Goal: Task Accomplishment & Management: Complete application form

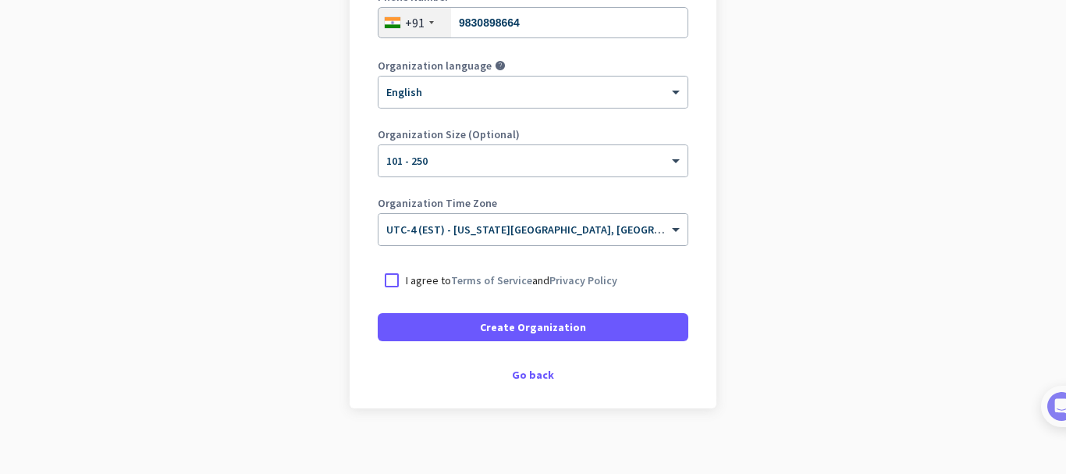
scroll to position [329, 0]
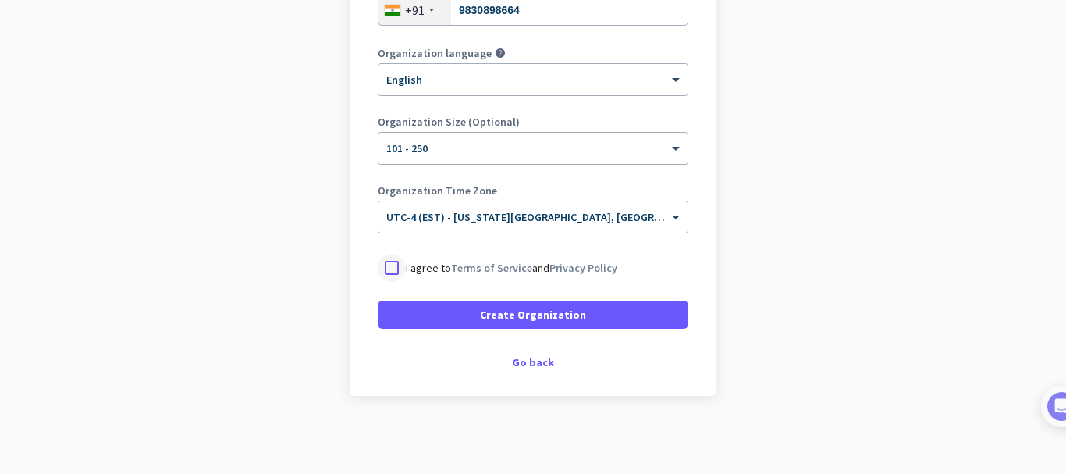
click at [386, 270] on div at bounding box center [392, 268] width 28 height 28
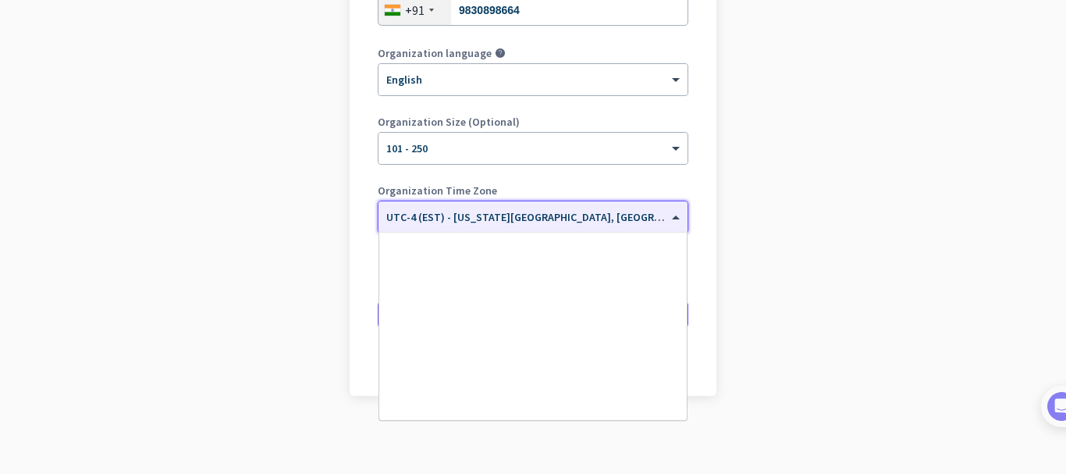
click at [669, 216] on span at bounding box center [678, 217] width 20 height 13
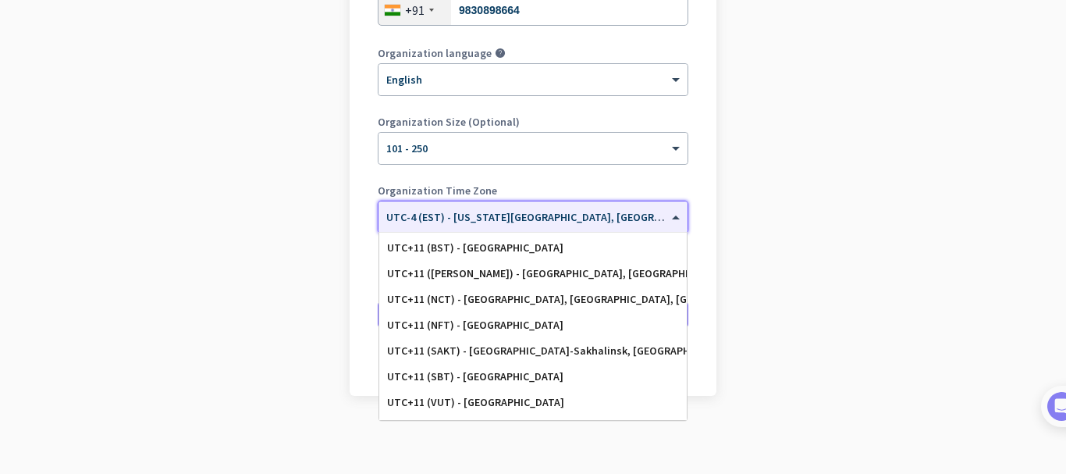
scroll to position [7580, 0]
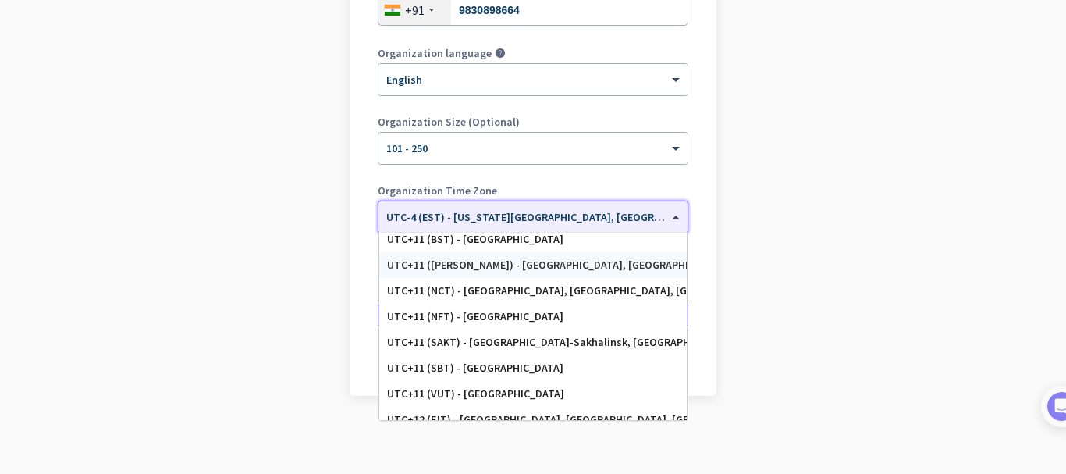
click at [788, 216] on app-onboarding-organization "Create Organization Note: You can always change this later, or support multiple…" at bounding box center [533, 136] width 1066 height 676
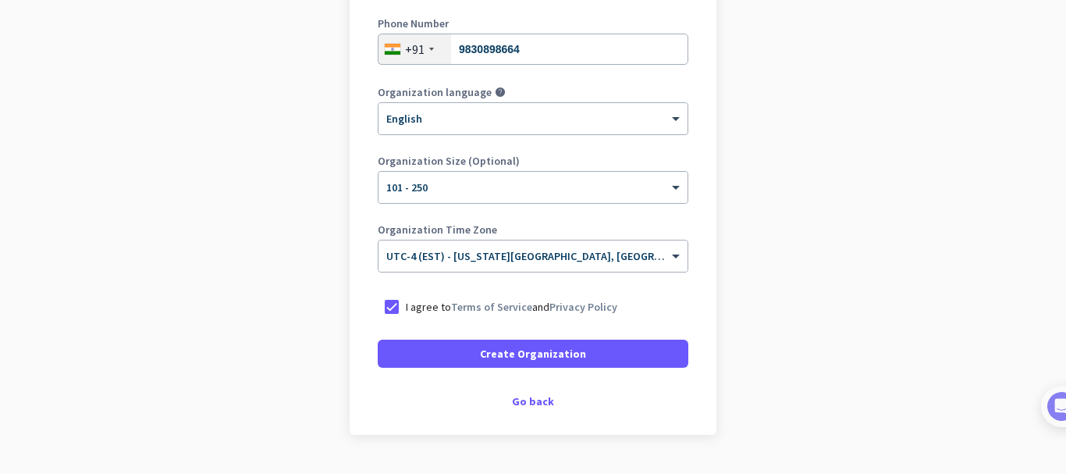
scroll to position [329, 0]
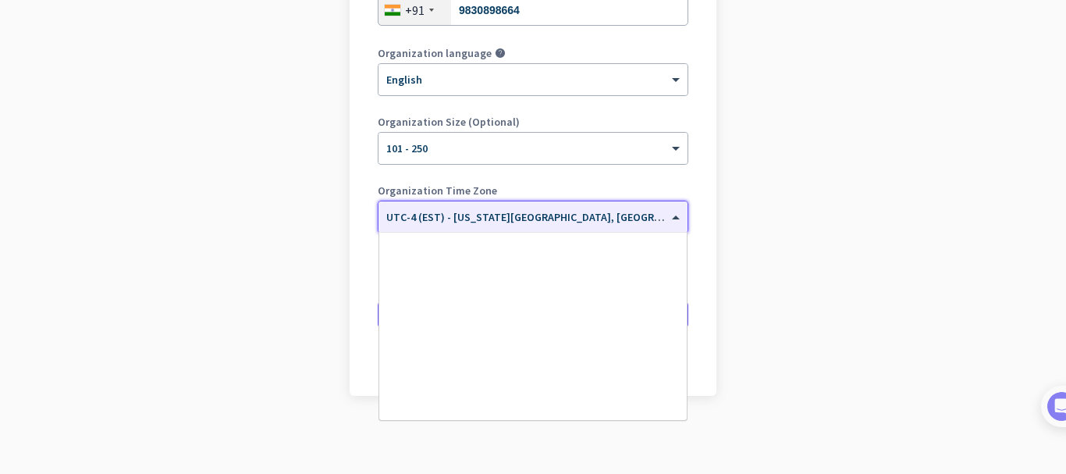
click at [671, 216] on span at bounding box center [678, 217] width 20 height 13
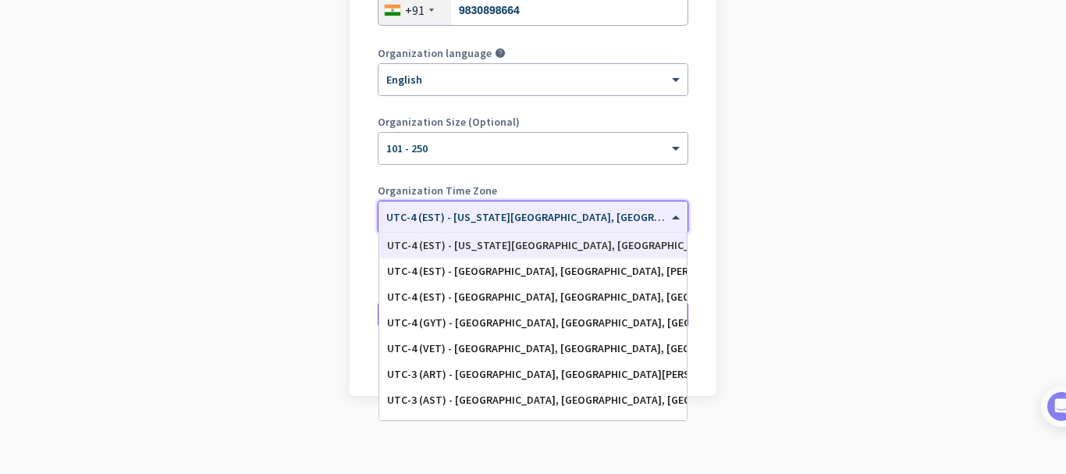
type input "k"
type input "i"
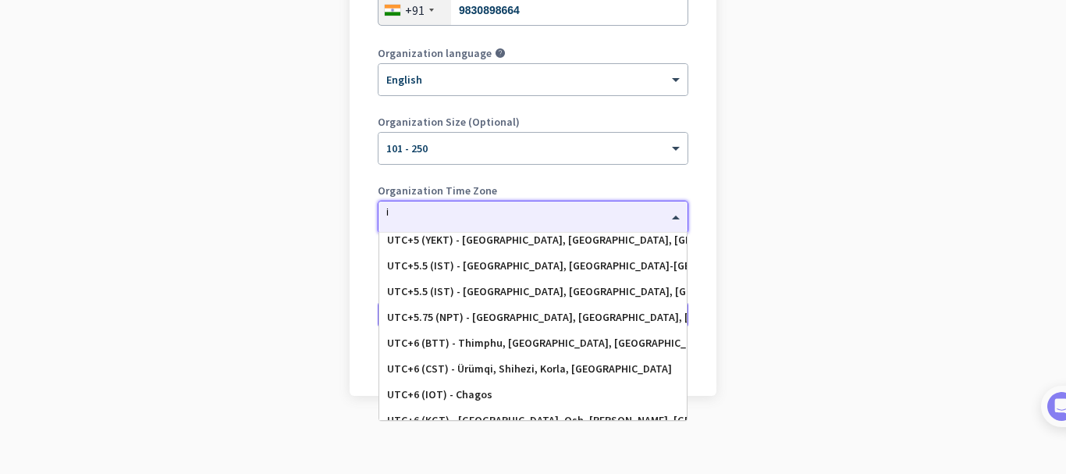
scroll to position [4757, 0]
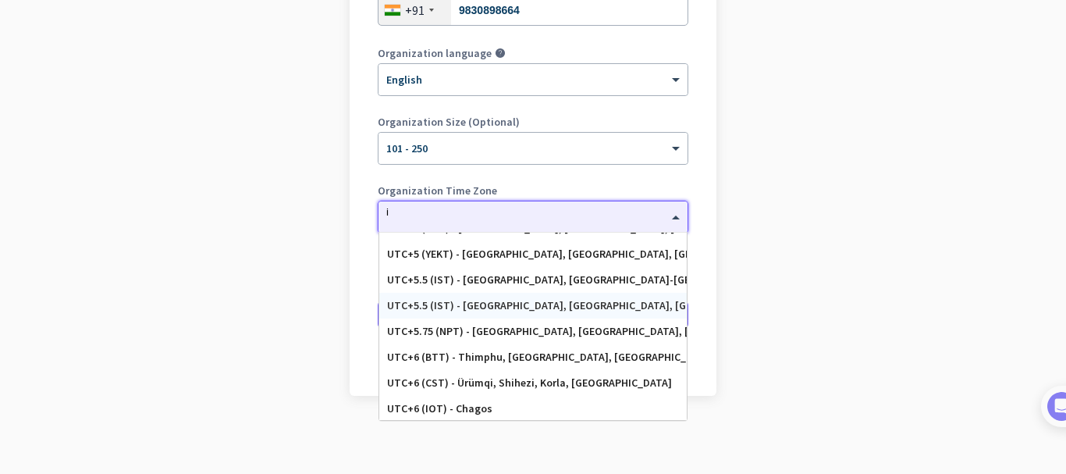
click at [471, 308] on div "UTC+5.5 (IST) - [GEOGRAPHIC_DATA], [GEOGRAPHIC_DATA], [GEOGRAPHIC_DATA], [GEOGR…" at bounding box center [533, 305] width 292 height 13
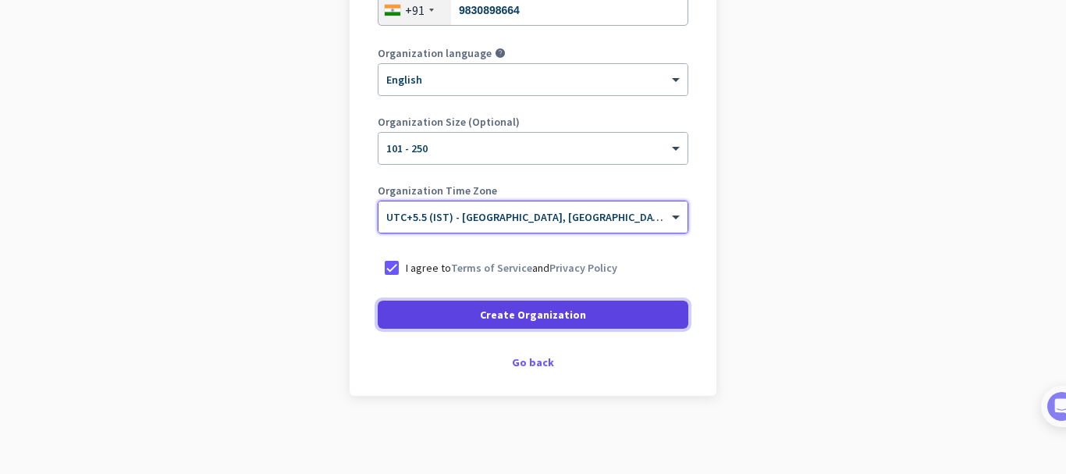
click at [550, 311] on span "Create Organization" at bounding box center [533, 315] width 106 height 16
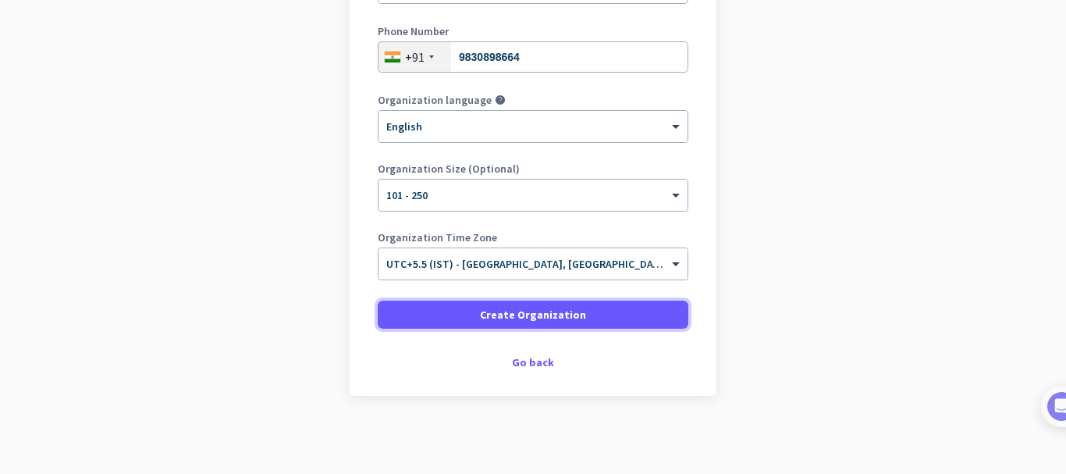
scroll to position [282, 0]
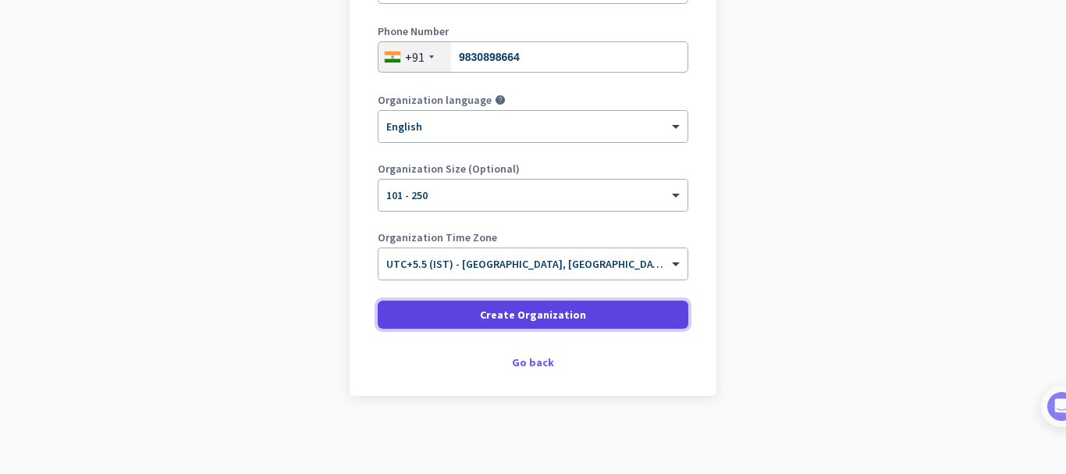
click at [513, 317] on span "Create Organization" at bounding box center [533, 315] width 106 height 16
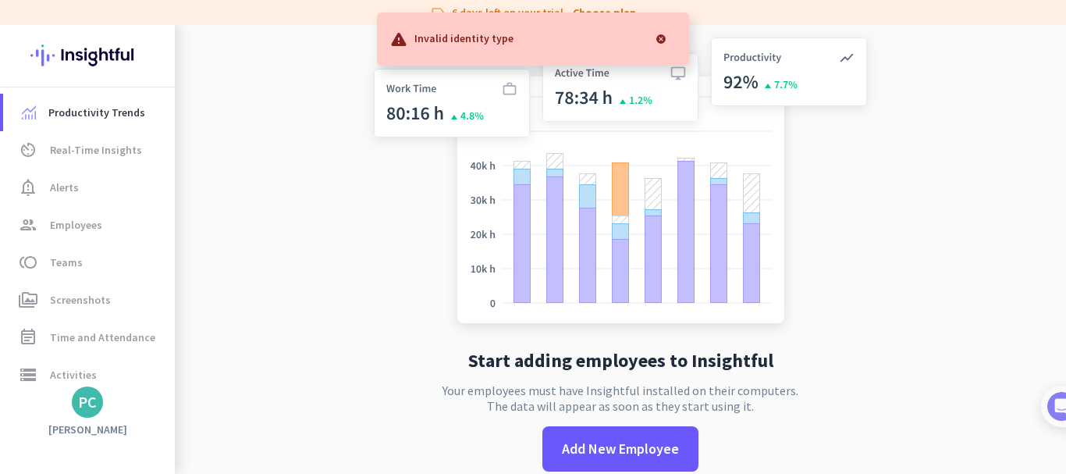
click at [663, 37] on div at bounding box center [661, 38] width 31 height 31
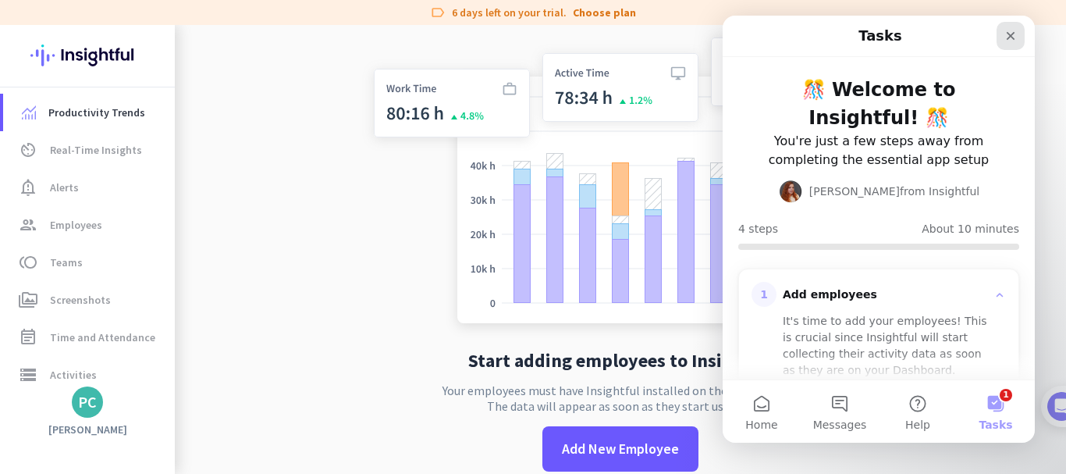
click at [1009, 35] on icon "Close" at bounding box center [1011, 36] width 9 height 9
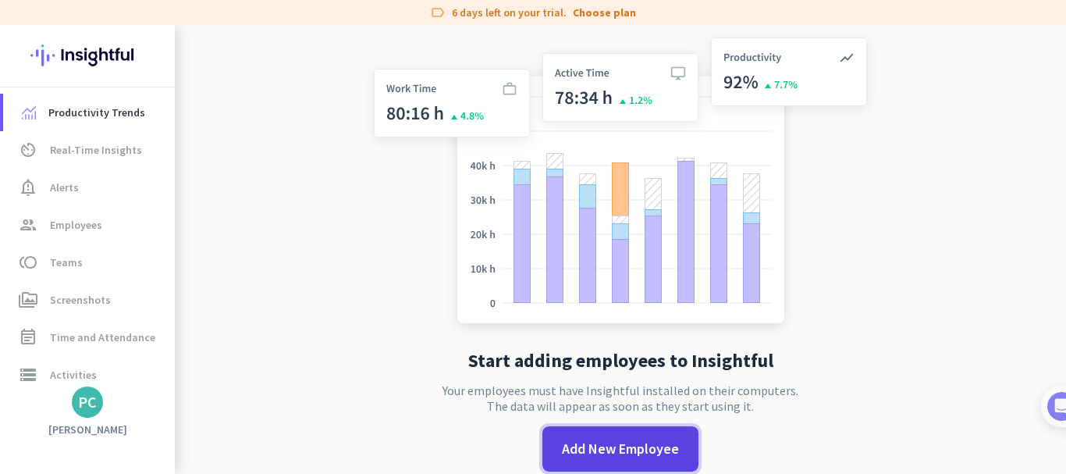
click at [628, 453] on span "Add New Employee" at bounding box center [620, 449] width 117 height 20
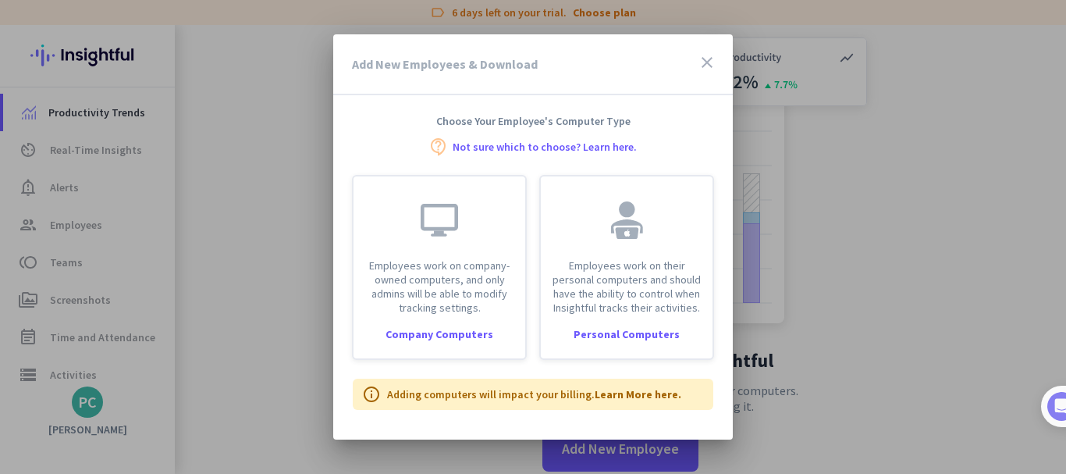
click at [707, 59] on icon "close" at bounding box center [707, 62] width 19 height 19
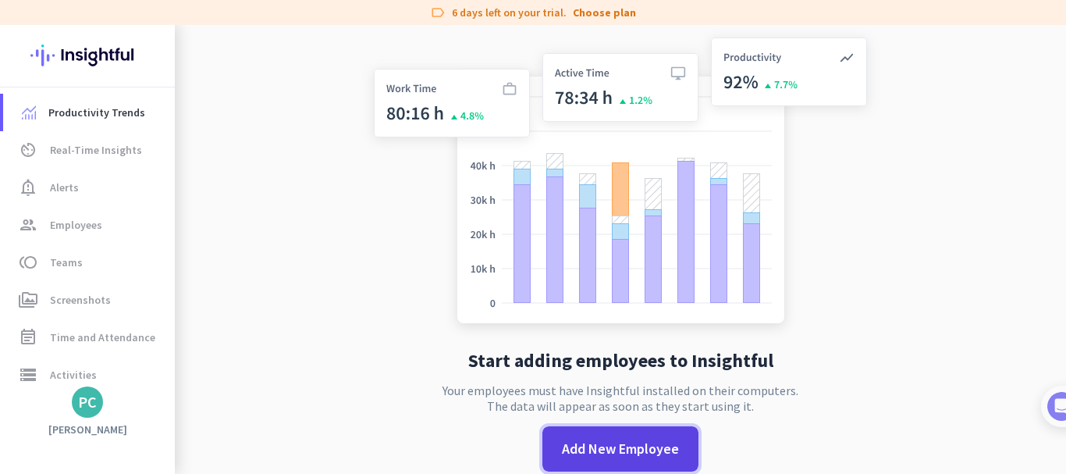
click at [610, 448] on span "Add New Employee" at bounding box center [620, 449] width 117 height 20
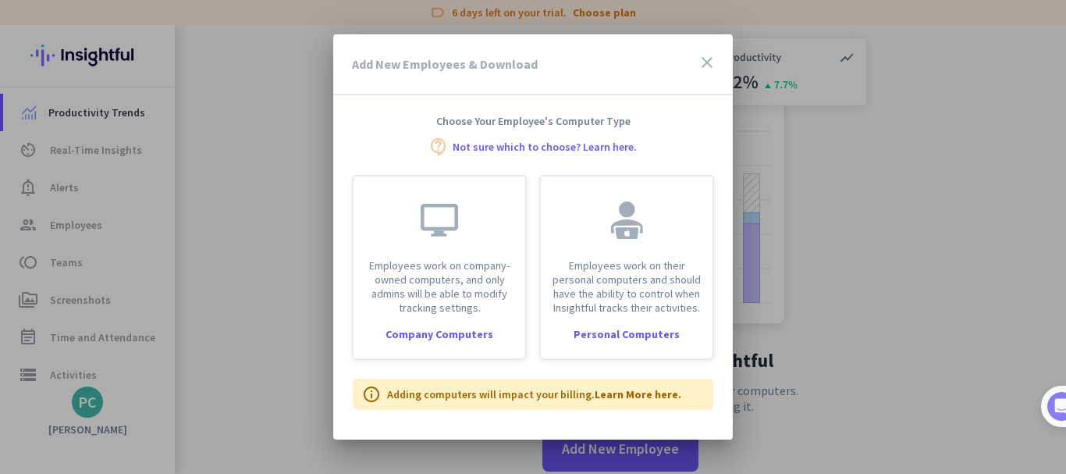
click at [708, 62] on icon "close" at bounding box center [707, 62] width 19 height 19
